Goal: Check status

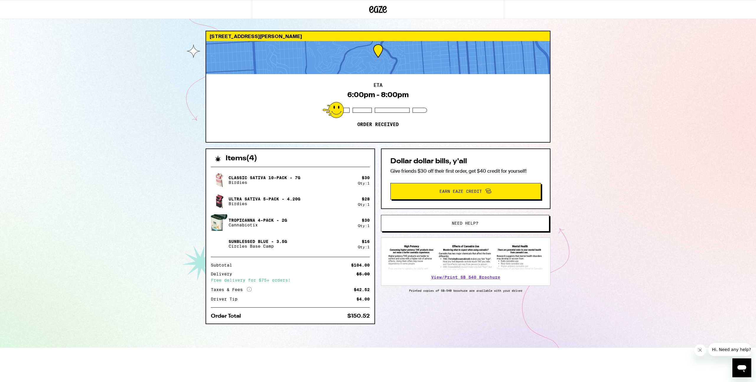
click at [597, 88] on div "275 Burnett Ave San Francisco 94131 ETA 6:00pm - 8:00pm Order received Items ( …" at bounding box center [378, 174] width 756 height 348
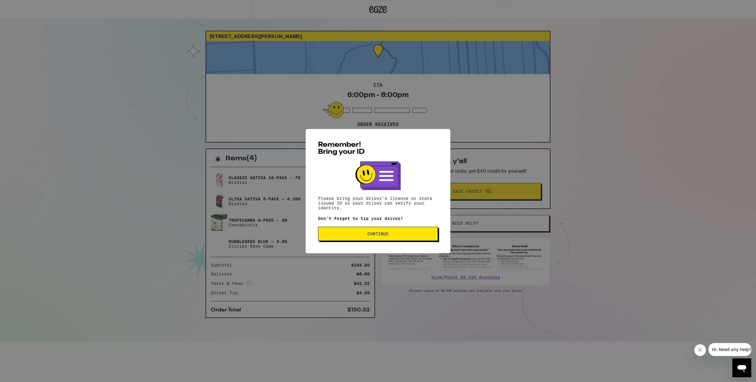
click at [383, 232] on span "Continue" at bounding box center [378, 234] width 21 height 4
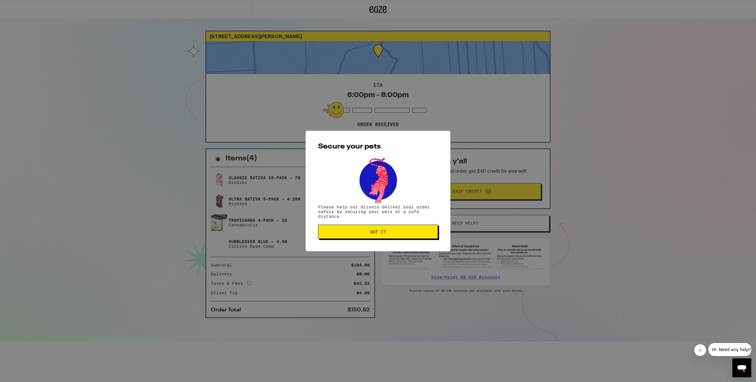
click at [383, 226] on button "Got it" at bounding box center [378, 232] width 120 height 14
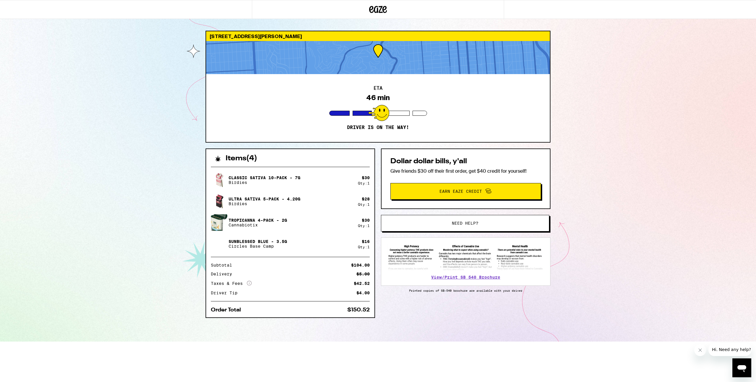
click at [601, 215] on div "275 Burnett Ave San Francisco 94131 ETA 46 min Driver is on the way! Items ( 4 …" at bounding box center [378, 171] width 756 height 342
drag, startPoint x: 168, startPoint y: 216, endPoint x: 183, endPoint y: 203, distance: 19.9
click at [168, 215] on div "275 Burnett Ave San Francisco 94131 ETA 44 min Driver is on the way! Items ( 4 …" at bounding box center [378, 171] width 756 height 342
click at [602, 67] on div "275 Burnett Ave San Francisco 94131 ETA 30 min Driver is on the way! Items ( 4 …" at bounding box center [378, 171] width 756 height 342
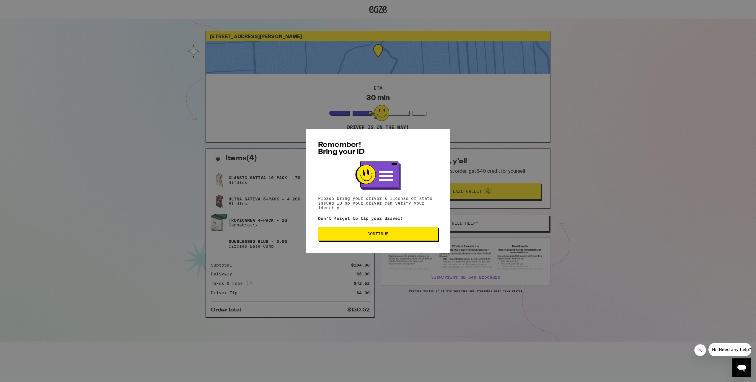
click at [390, 229] on button "Continue" at bounding box center [378, 234] width 120 height 14
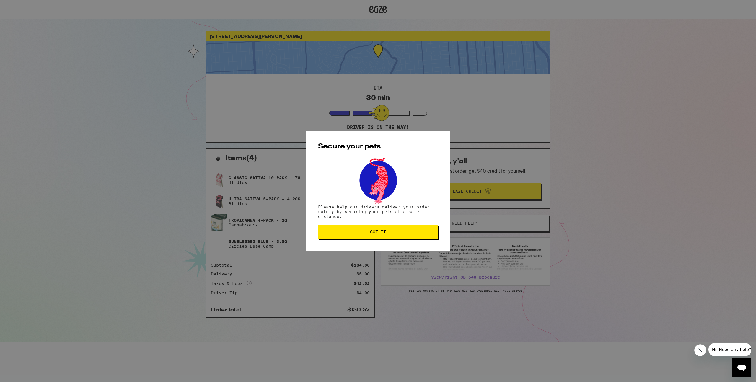
click at [392, 229] on button "Got it" at bounding box center [378, 232] width 120 height 14
